Goal: Contribute content: Contribute content

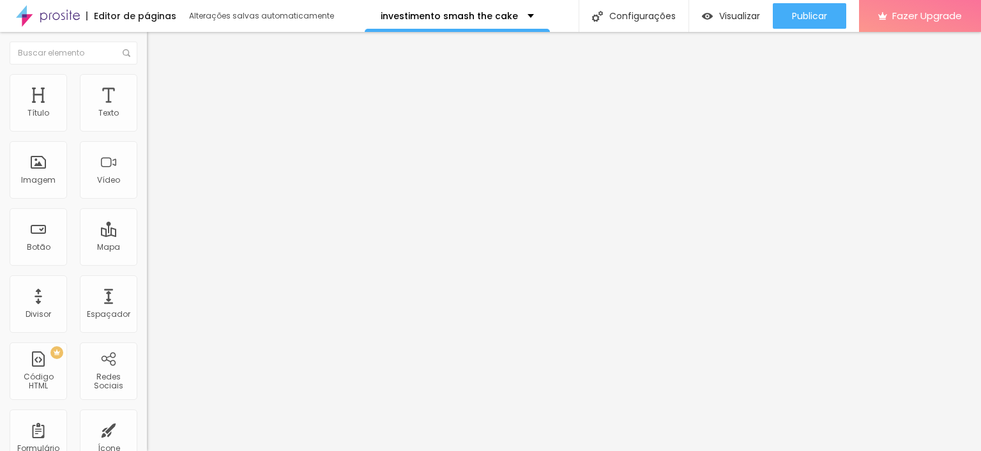
click at [147, 110] on span "Trocar imagem" at bounding box center [182, 104] width 70 height 11
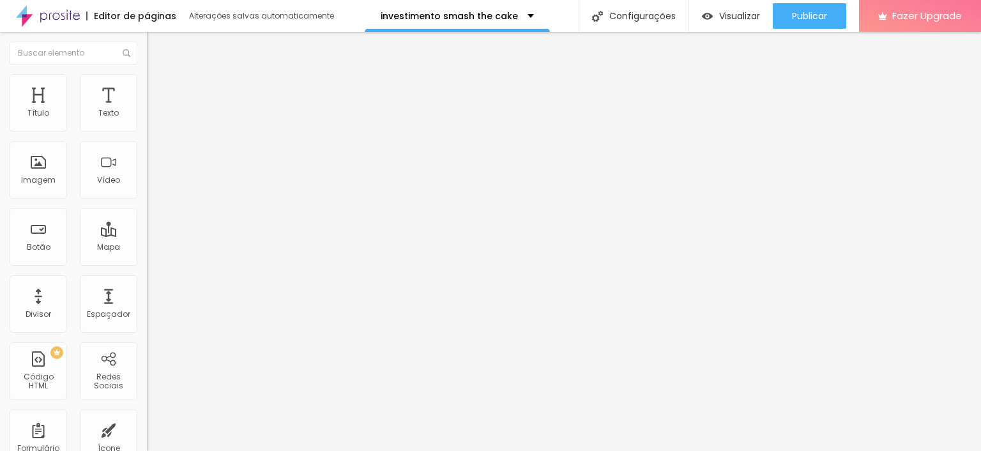
click at [158, 88] on span "Avançado" at bounding box center [179, 82] width 42 height 11
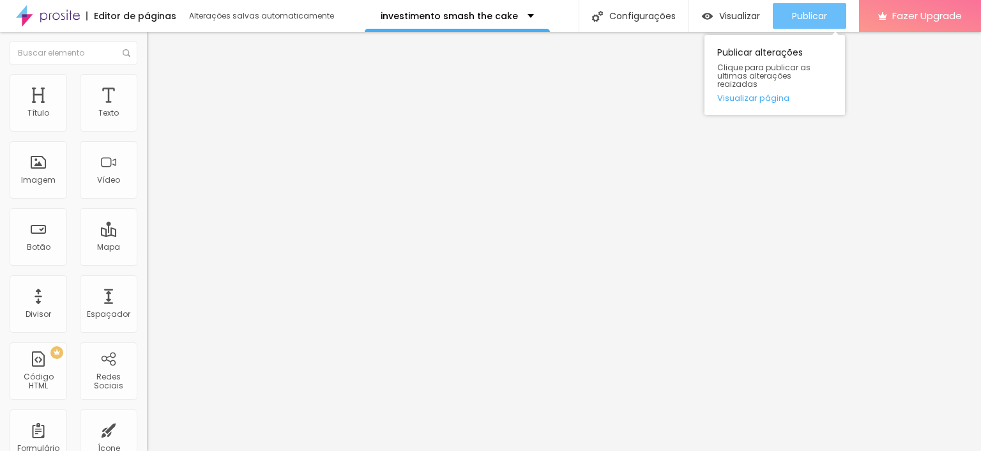
click at [803, 16] on span "Publicar" at bounding box center [809, 16] width 35 height 10
click at [765, 94] on link "Visualizar página" at bounding box center [774, 98] width 115 height 8
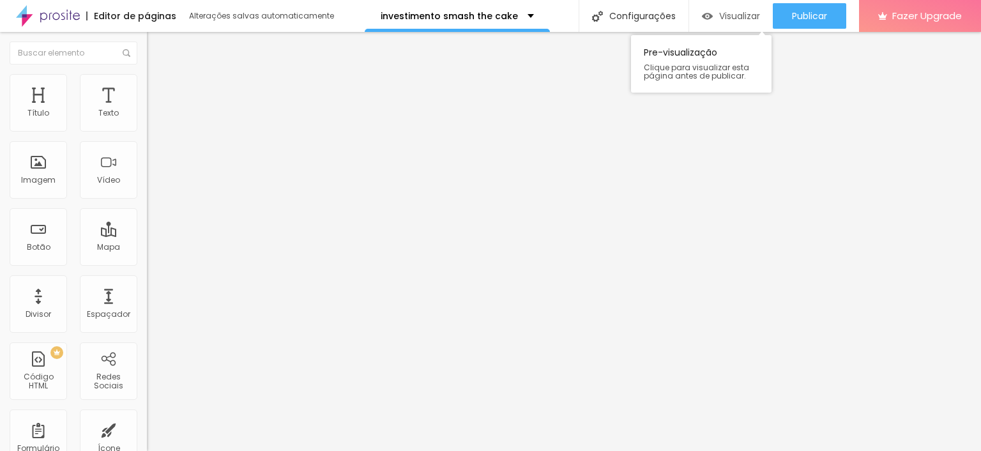
click at [719, 19] on span "Visualizar" at bounding box center [739, 16] width 41 height 10
click at [156, 50] on img "button" at bounding box center [161, 47] width 10 height 10
click at [47, 167] on div "Imagem" at bounding box center [38, 169] width 57 height 57
click at [147, 87] on li "Avançado" at bounding box center [220, 93] width 147 height 13
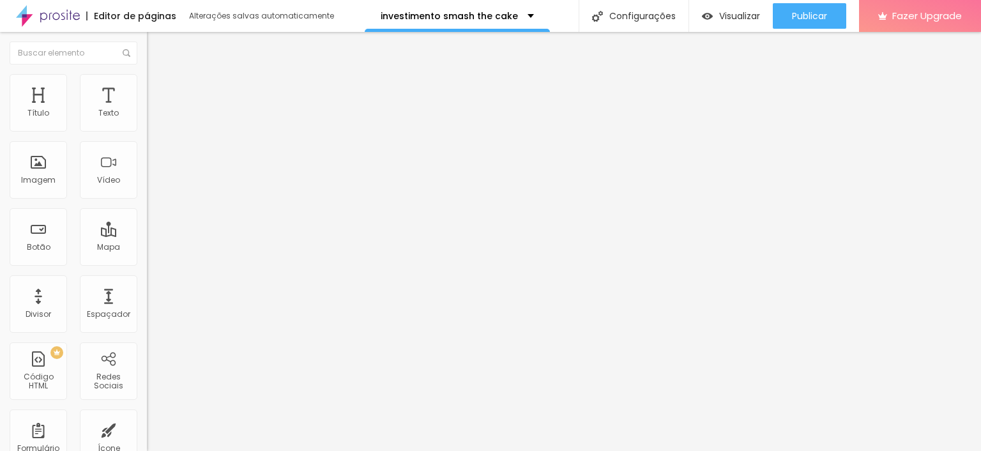
click at [147, 79] on img at bounding box center [152, 79] width 11 height 11
click at [147, 74] on li "Conteúdo" at bounding box center [220, 67] width 147 height 13
click at [147, 109] on div "Adicionar imagem" at bounding box center [220, 104] width 147 height 9
click at [147, 110] on span "Adicionar imagem" at bounding box center [188, 104] width 82 height 11
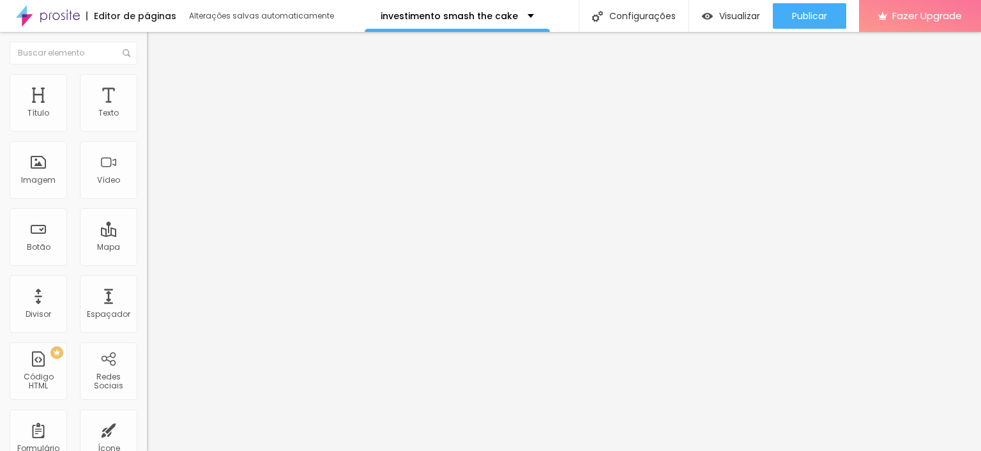
click at [732, 17] on span "Visualizar" at bounding box center [739, 16] width 41 height 10
click at [156, 44] on img "button" at bounding box center [161, 47] width 10 height 10
click at [118, 114] on div "Texto" at bounding box center [108, 113] width 20 height 9
click at [107, 117] on div "Texto" at bounding box center [108, 113] width 20 height 9
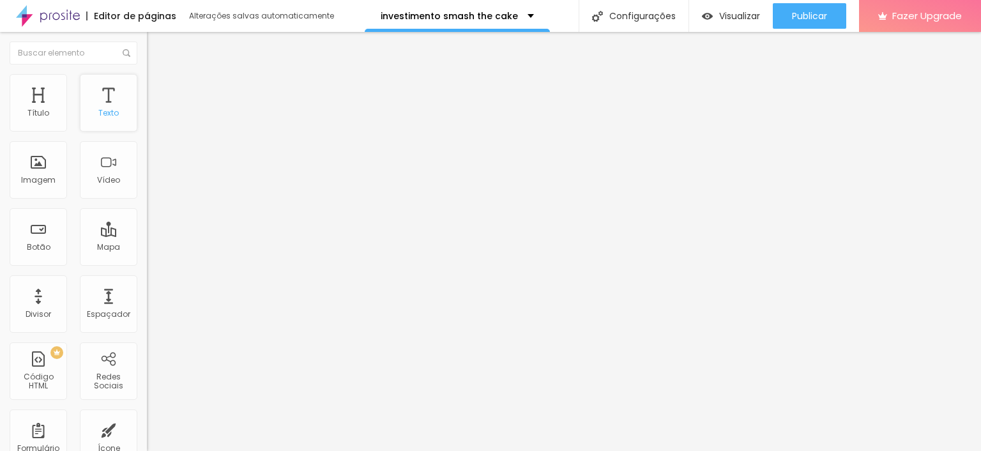
click at [102, 87] on div "Texto" at bounding box center [108, 102] width 57 height 57
